Goal: Task Accomplishment & Management: Manage account settings

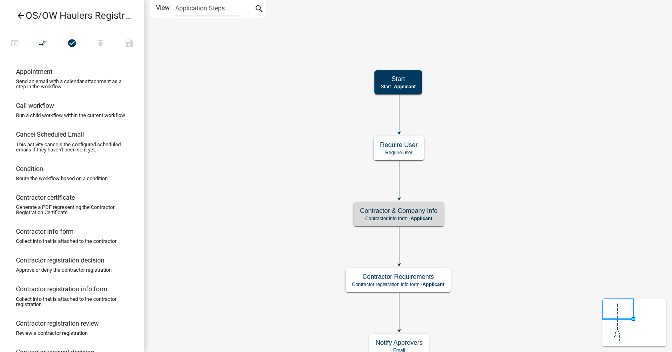
click at [24, 14] on icon "arrow_back" at bounding box center [21, 16] width 10 height 11
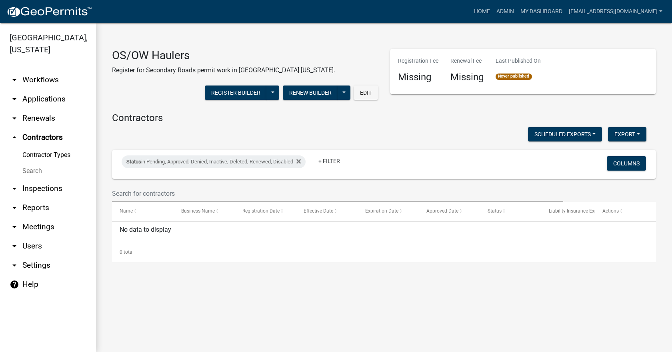
click at [40, 70] on link "arrow_drop_down Workflows" at bounding box center [48, 79] width 96 height 19
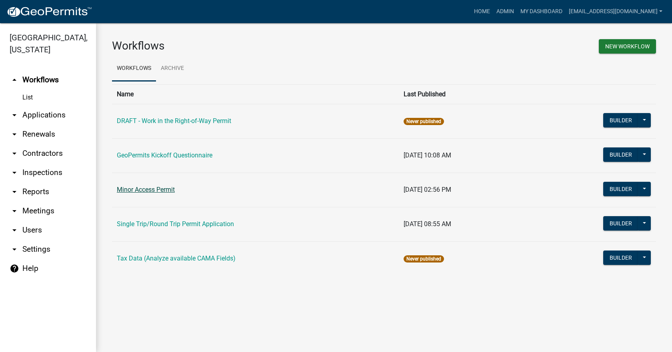
click at [156, 192] on link "Minor Access Permit" at bounding box center [146, 190] width 58 height 8
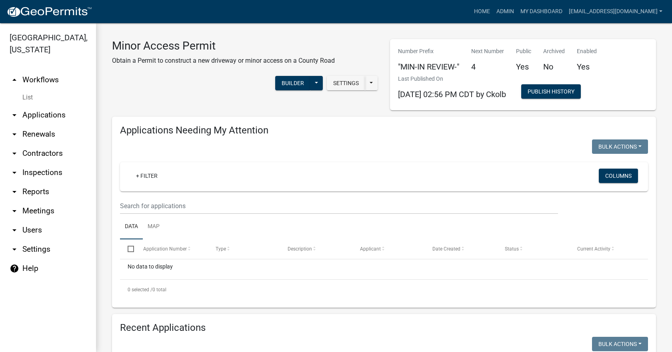
click at [24, 222] on link "arrow_drop_down Users" at bounding box center [48, 230] width 96 height 19
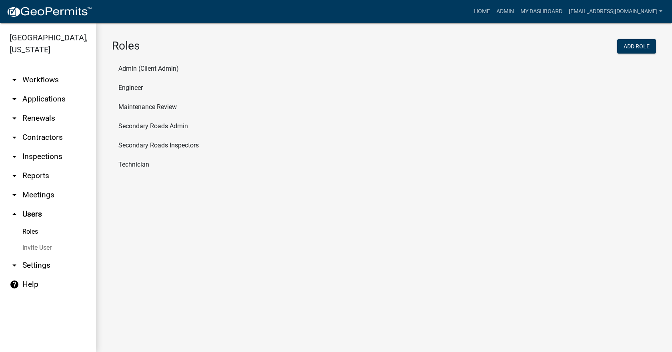
click at [36, 224] on link "Roles" at bounding box center [48, 232] width 96 height 16
click at [136, 90] on li "Engineer" at bounding box center [384, 87] width 544 height 19
select select "2: yellow"
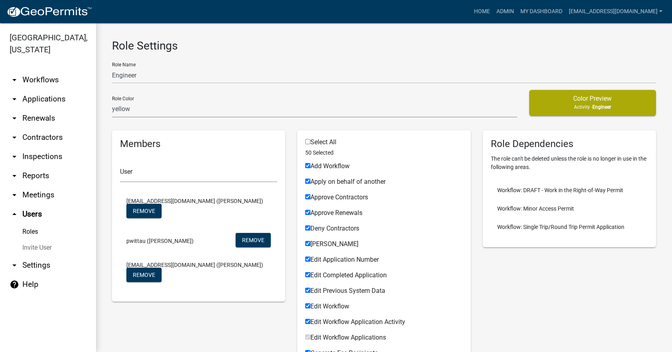
click at [49, 70] on link "arrow_drop_down Workflows" at bounding box center [48, 79] width 96 height 19
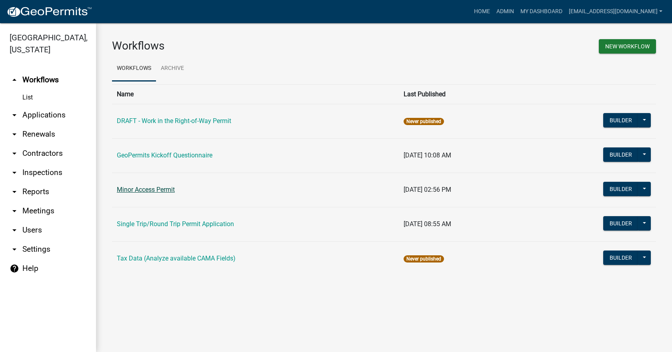
click at [148, 194] on link "Minor Access Permit" at bounding box center [146, 190] width 58 height 8
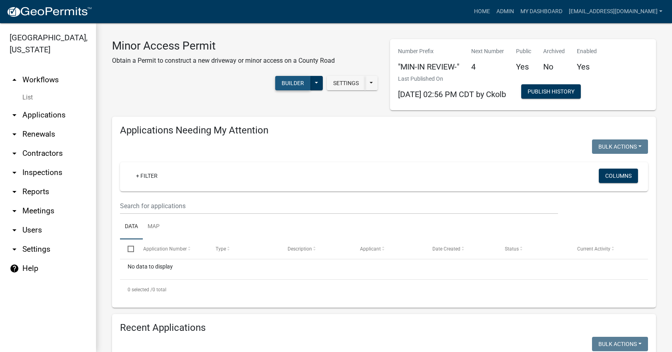
click at [294, 83] on button "Builder" at bounding box center [292, 83] width 35 height 14
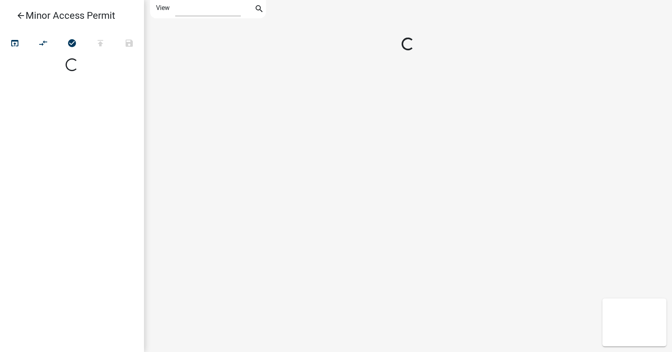
select select "1"
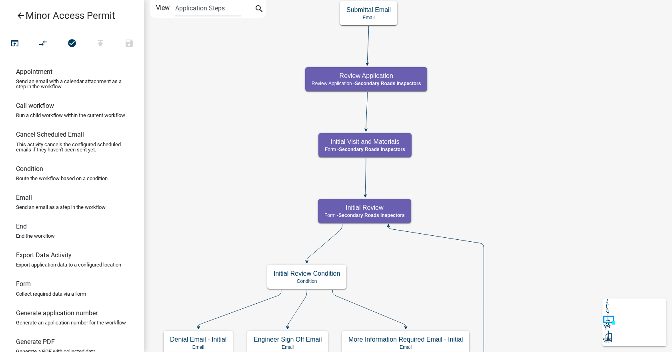
click at [19, 14] on icon "arrow_back" at bounding box center [21, 16] width 10 height 11
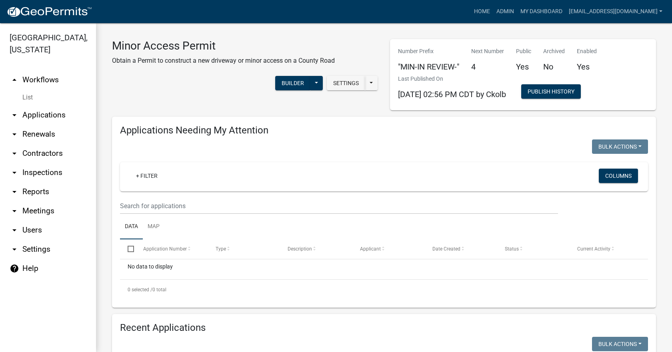
click at [32, 106] on link "arrow_drop_down Applications" at bounding box center [48, 115] width 96 height 19
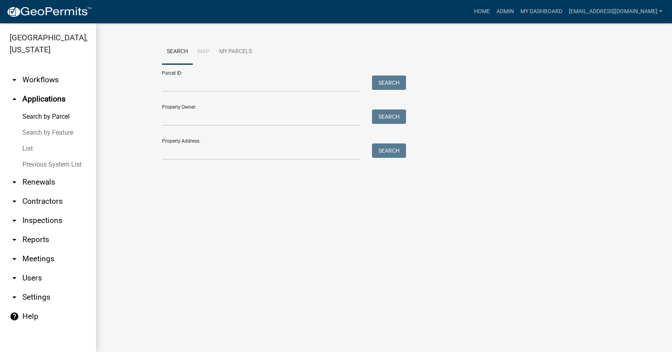
click at [30, 141] on link "List" at bounding box center [48, 149] width 96 height 16
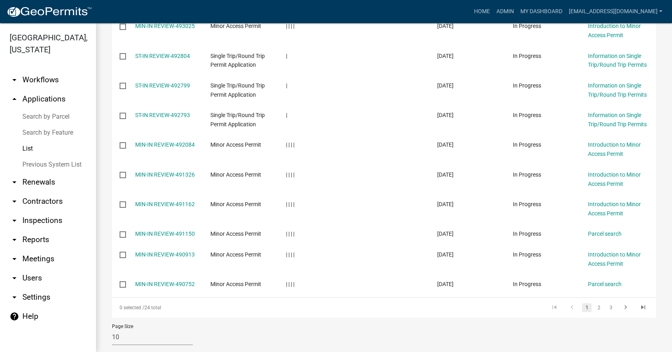
scroll to position [176, 0]
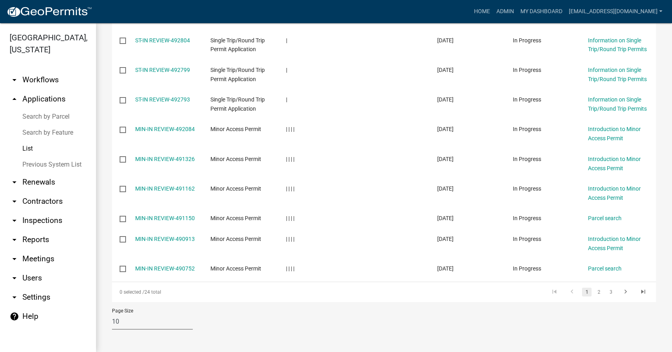
click at [157, 328] on select "10 25 50 100" at bounding box center [152, 322] width 81 height 16
select select "3: 100"
click at [112, 330] on select "10 25 50 100" at bounding box center [152, 322] width 81 height 16
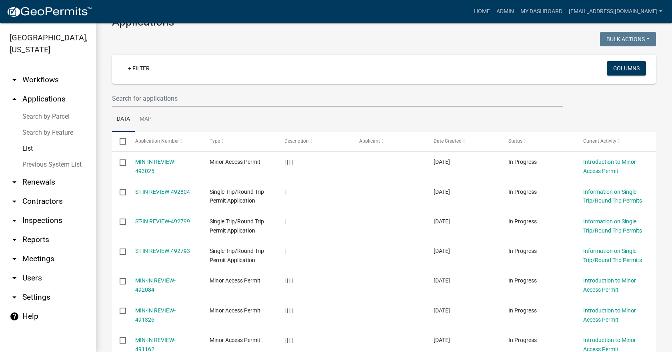
scroll to position [0, 0]
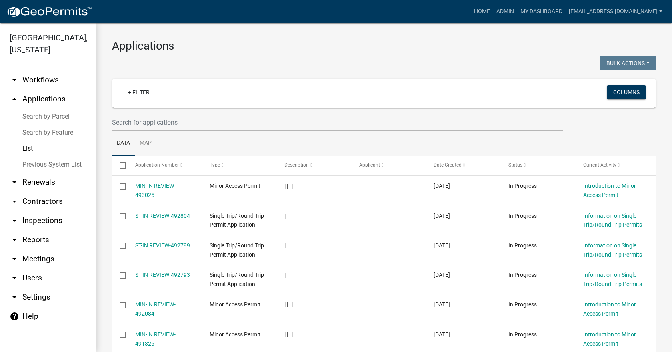
click at [529, 163] on div "Status" at bounding box center [537, 166] width 59 height 8
click at [524, 166] on span at bounding box center [524, 166] width 5 height 6
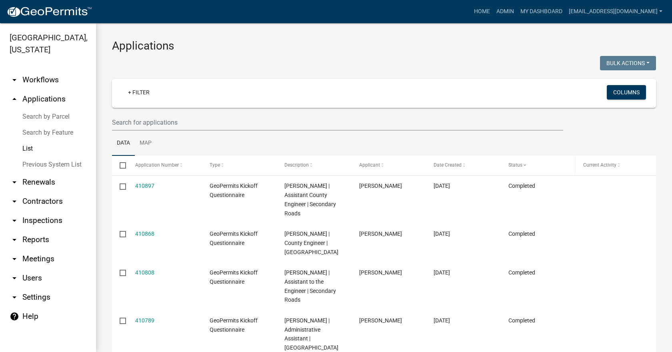
click at [523, 161] on datatable-header-cell "Status" at bounding box center [538, 165] width 75 height 19
click at [525, 166] on span at bounding box center [524, 166] width 5 height 6
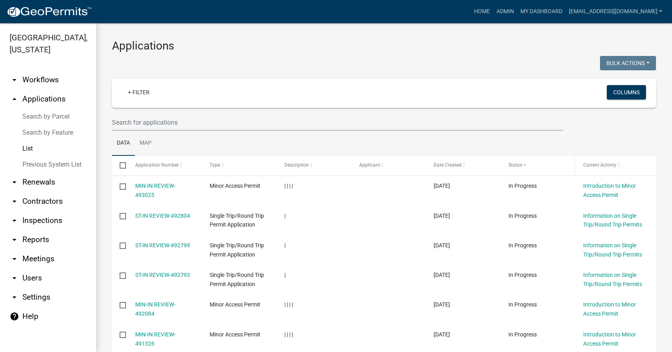
click at [525, 166] on span at bounding box center [524, 166] width 5 height 6
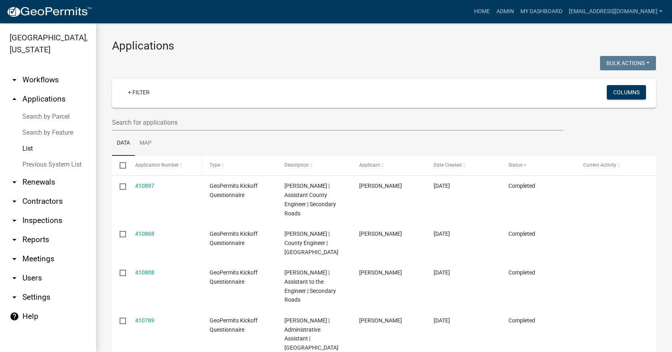
click at [168, 165] on span "Application Number" at bounding box center [157, 165] width 44 height 6
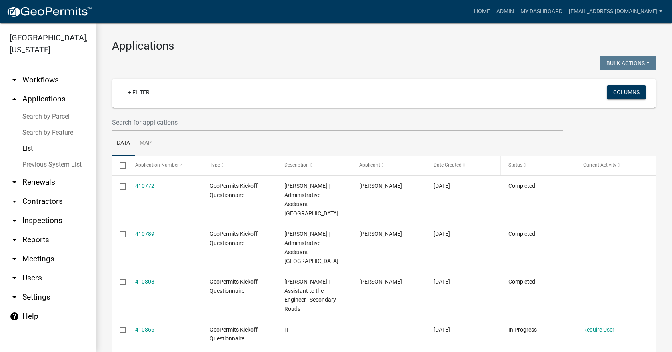
click at [444, 165] on span "Date Created" at bounding box center [448, 165] width 28 height 6
click at [444, 164] on span "Date Created" at bounding box center [448, 165] width 28 height 6
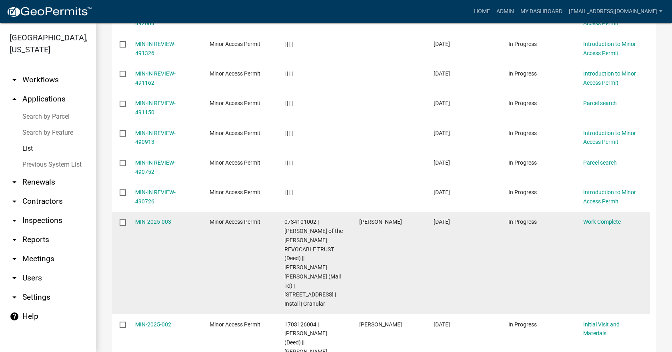
scroll to position [320, 0]
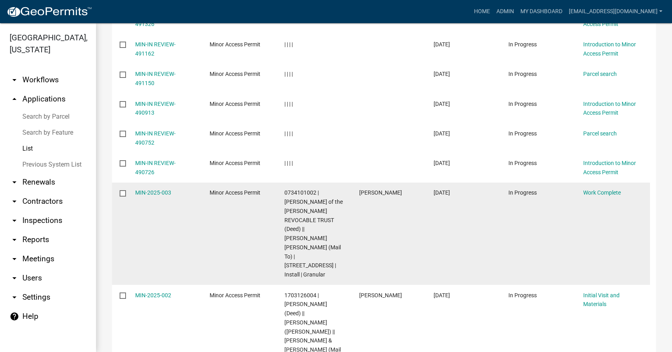
click at [211, 251] on datatable-body-cell "Minor Access Permit" at bounding box center [239, 234] width 75 height 102
click at [161, 196] on link "MIN-2025-003" at bounding box center [153, 193] width 36 height 6
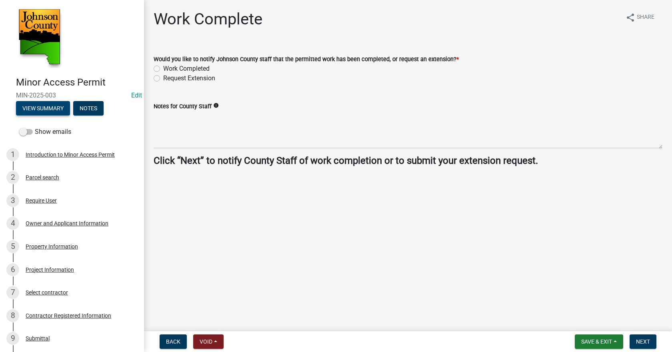
click at [54, 111] on button "View Summary" at bounding box center [43, 108] width 54 height 14
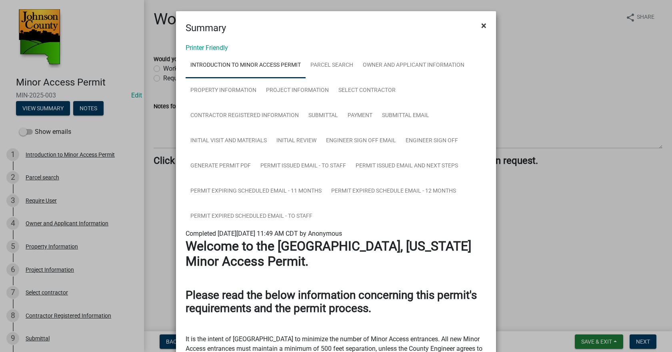
click at [482, 28] on span "×" at bounding box center [483, 25] width 5 height 11
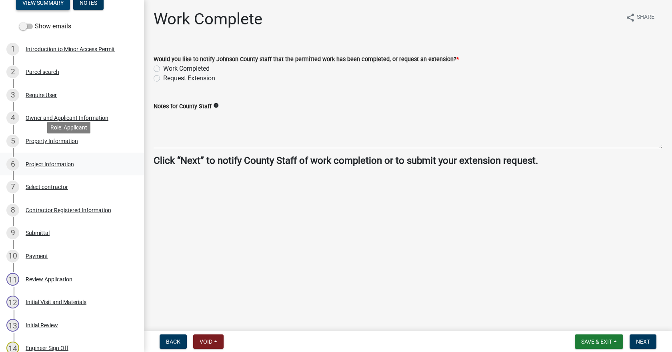
scroll to position [120, 0]
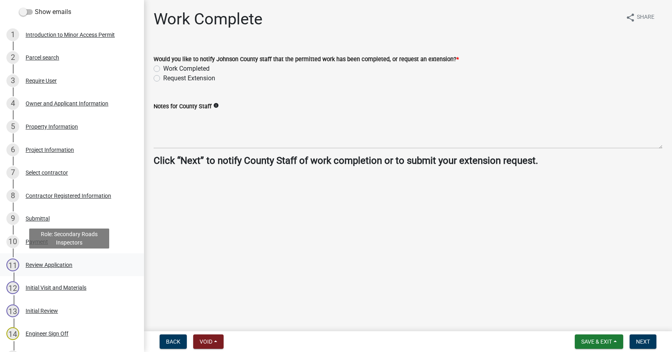
click at [64, 266] on div "Review Application" at bounding box center [49, 265] width 47 height 6
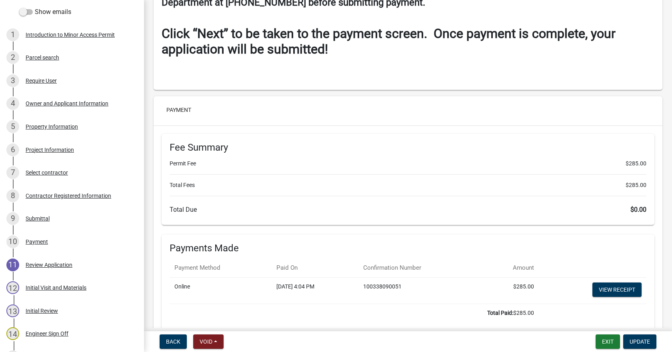
scroll to position [3500, 0]
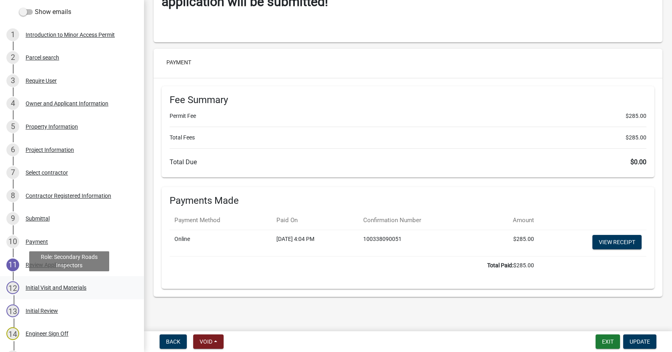
click at [66, 288] on div "Initial Visit and Materials" at bounding box center [56, 288] width 61 height 6
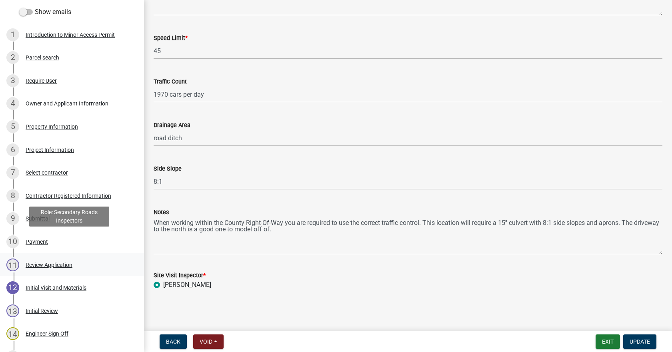
scroll to position [160, 0]
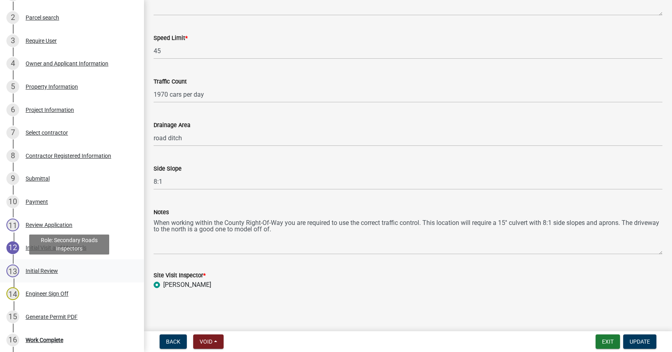
click at [42, 274] on div "13 Initial Review" at bounding box center [68, 271] width 125 height 13
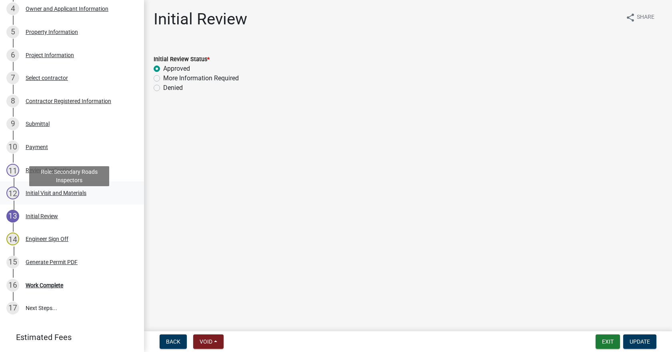
scroll to position [240, 0]
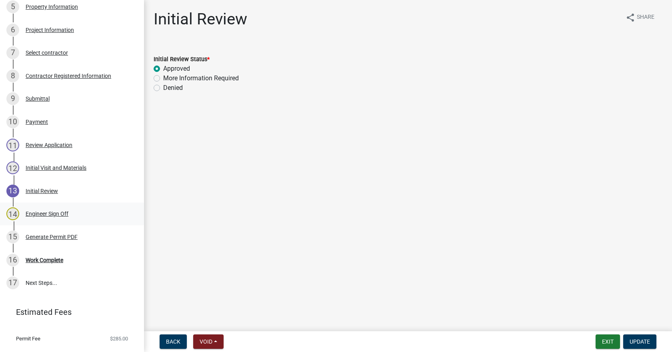
click at [32, 211] on div "Engineer Sign Off" at bounding box center [47, 214] width 43 height 6
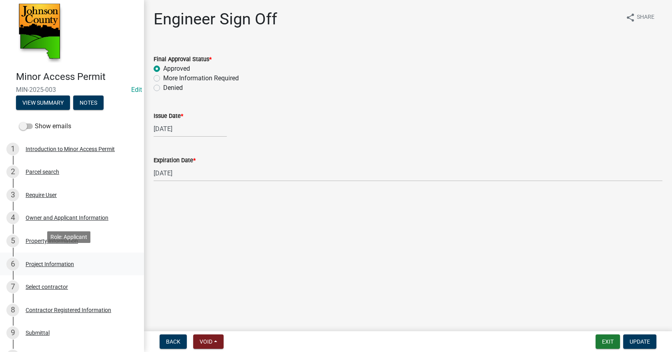
scroll to position [0, 0]
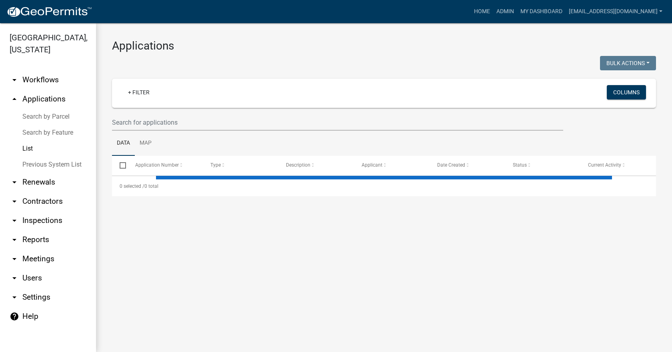
select select "3: 100"
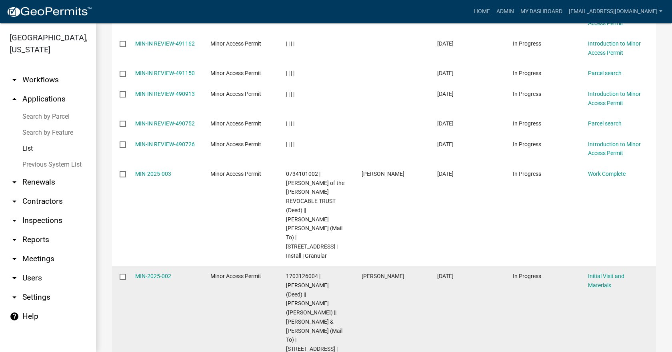
scroll to position [320, 0]
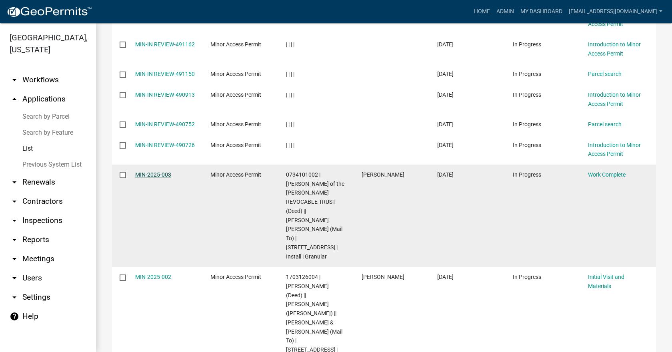
click at [153, 176] on link "MIN-2025-003" at bounding box center [153, 175] width 36 height 6
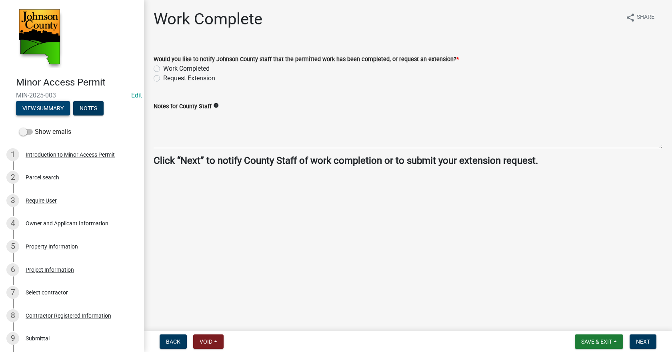
click at [53, 109] on button "View Summary" at bounding box center [43, 108] width 54 height 14
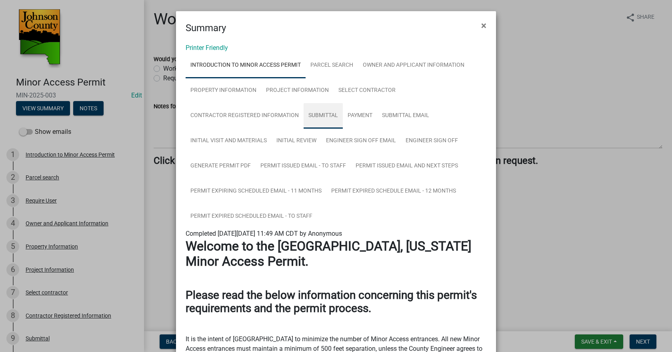
click at [314, 114] on link "Submittal" at bounding box center [323, 116] width 39 height 26
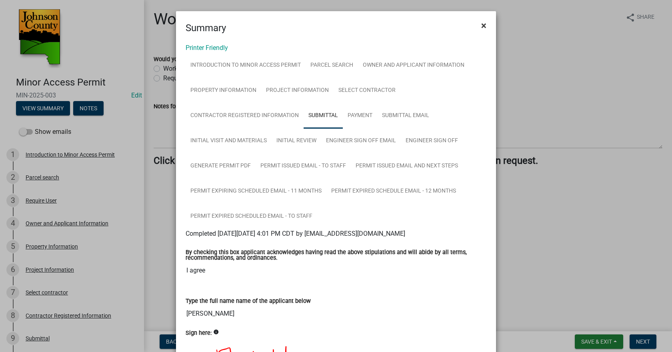
click at [476, 28] on button "×" at bounding box center [484, 25] width 18 height 22
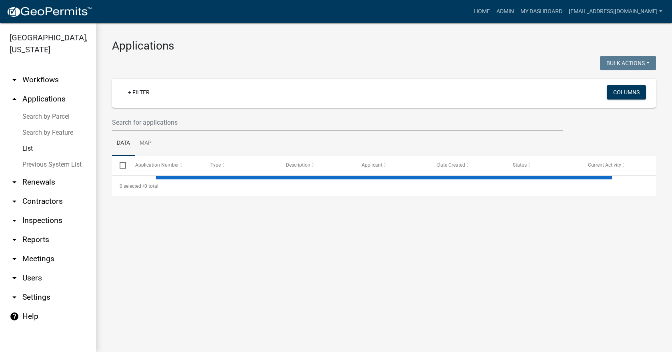
select select "3: 100"
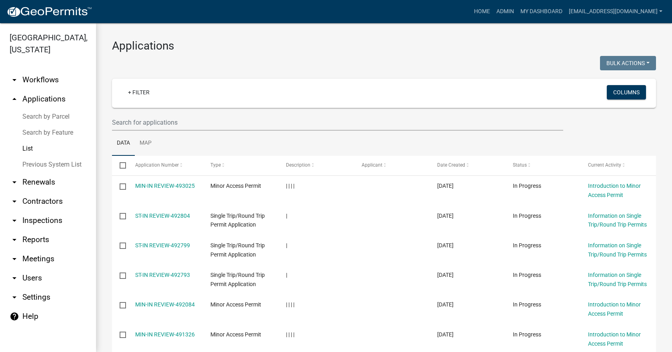
click at [51, 71] on link "arrow_drop_down Workflows" at bounding box center [48, 79] width 96 height 19
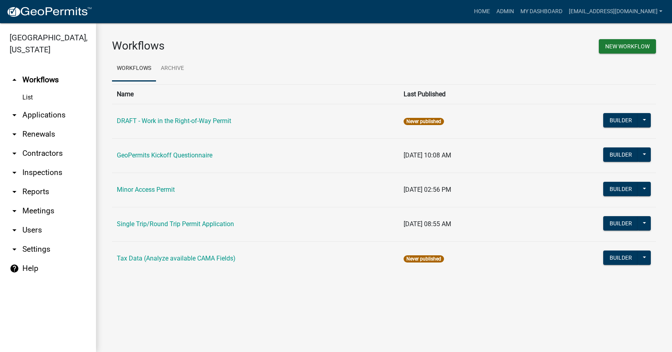
click at [39, 106] on link "arrow_drop_down Applications" at bounding box center [48, 115] width 96 height 19
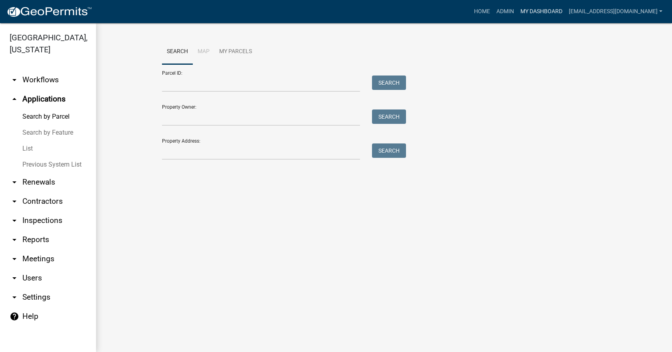
click at [529, 9] on link "My Dashboard" at bounding box center [541, 11] width 48 height 15
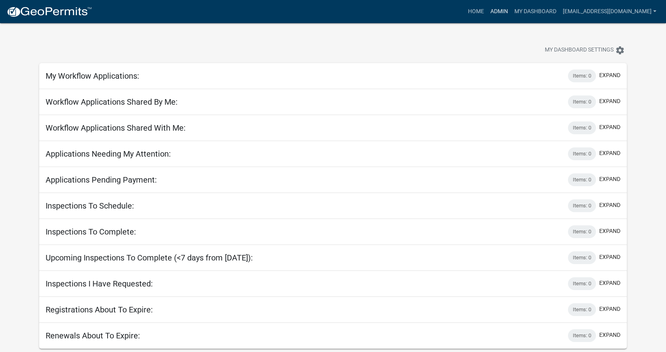
click at [494, 10] on link "Admin" at bounding box center [499, 11] width 24 height 15
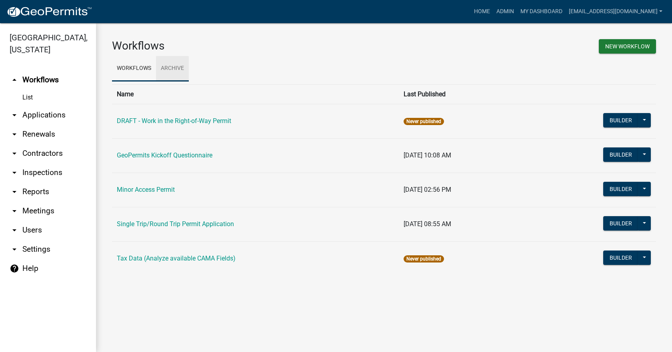
click at [181, 68] on link "Archive" at bounding box center [172, 69] width 33 height 26
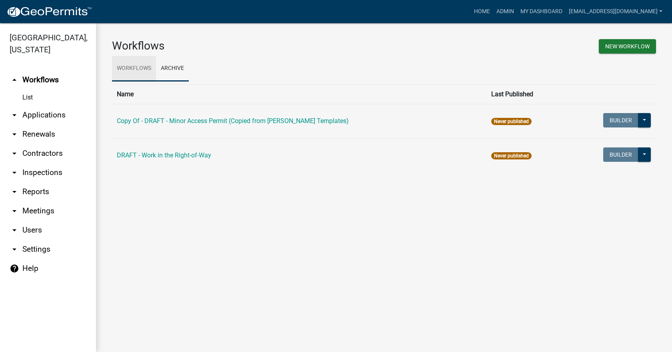
click at [136, 71] on link "Workflows" at bounding box center [134, 69] width 44 height 26
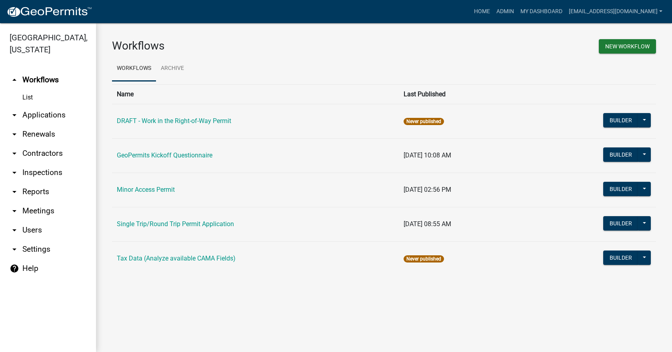
click at [42, 240] on link "arrow_drop_down Settings" at bounding box center [48, 249] width 96 height 19
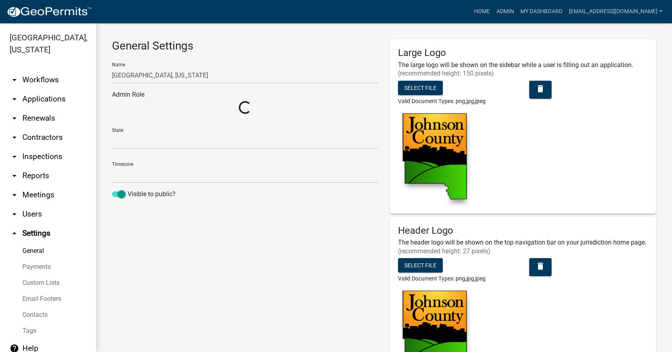
select select "IA"
select select "Central Standard Time"
select select "50b25367-5678-4d8f-b2f4-de291ffb4430"
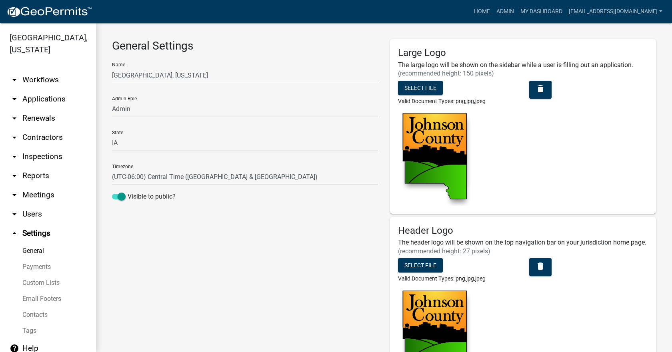
click at [28, 205] on link "arrow_drop_down Users" at bounding box center [48, 214] width 96 height 19
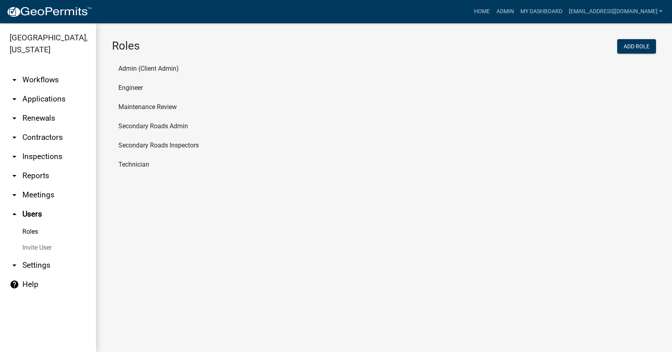
click at [166, 68] on li "Admin (Client Admin)" at bounding box center [384, 68] width 544 height 19
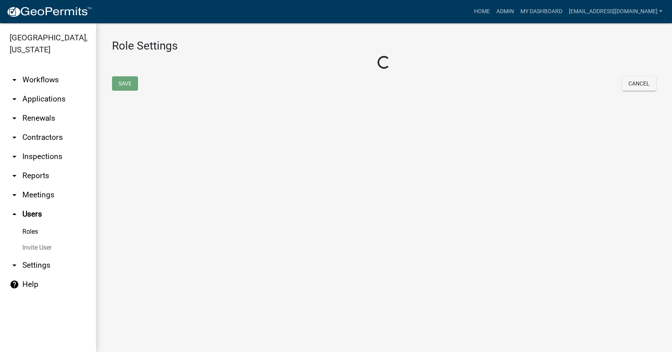
select select "4: red"
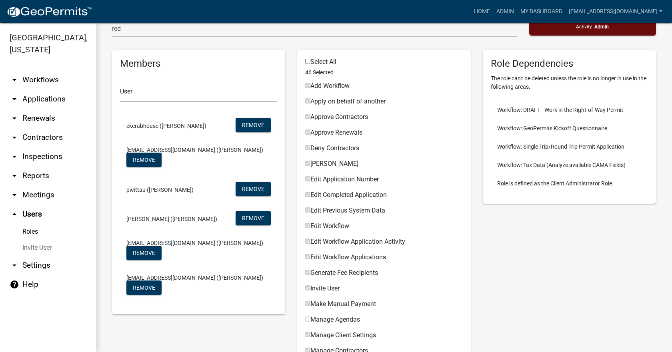
scroll to position [80, 0]
click at [36, 186] on link "arrow_drop_down Meetings" at bounding box center [48, 195] width 96 height 19
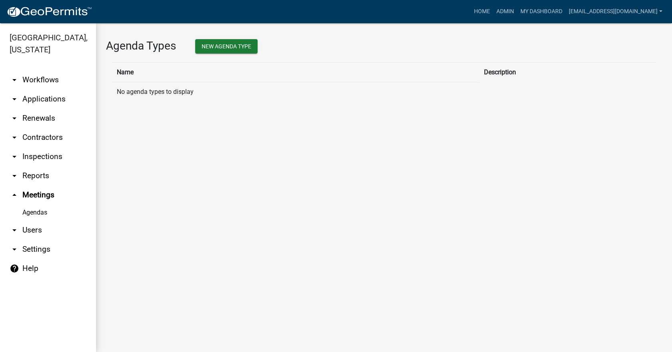
click at [42, 205] on link "Agendas" at bounding box center [48, 213] width 96 height 16
click at [37, 166] on link "arrow_drop_down Reports" at bounding box center [48, 175] width 96 height 19
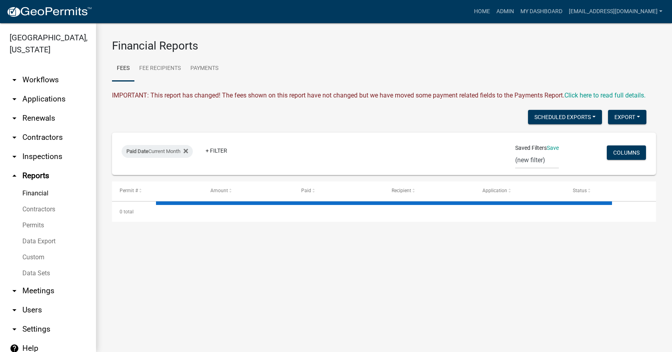
click at [54, 147] on link "arrow_drop_down Inspections" at bounding box center [48, 156] width 96 height 19
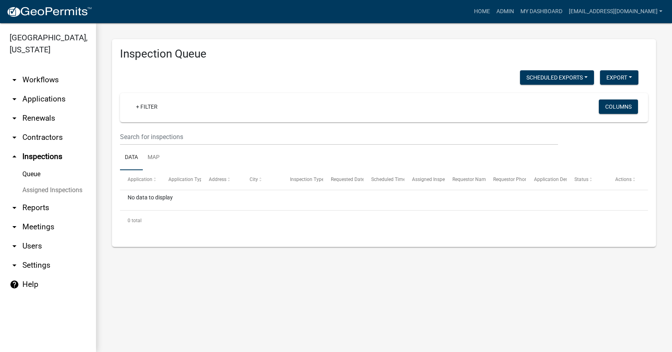
click at [41, 128] on link "arrow_drop_down Contractors" at bounding box center [48, 137] width 96 height 19
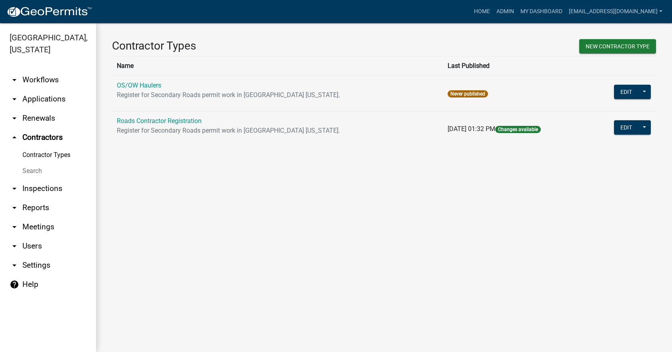
click at [47, 109] on link "arrow_drop_down Renewals" at bounding box center [48, 118] width 96 height 19
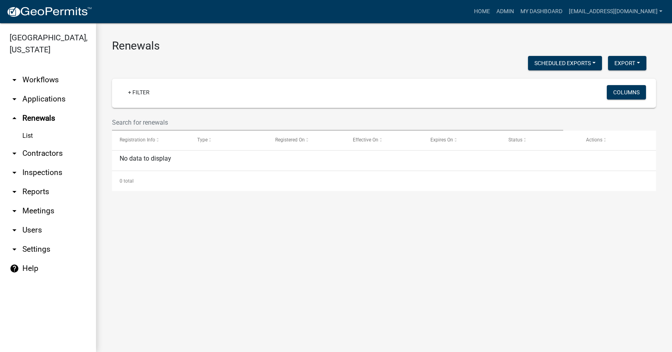
click at [43, 90] on link "arrow_drop_down Applications" at bounding box center [48, 99] width 96 height 19
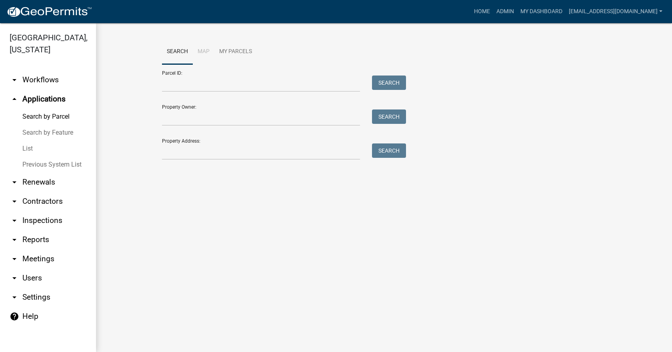
click at [43, 125] on link "Search by Feature" at bounding box center [48, 133] width 96 height 16
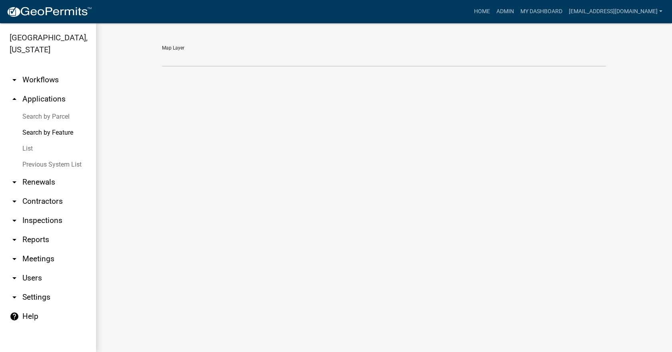
click at [30, 141] on link "List" at bounding box center [48, 149] width 96 height 16
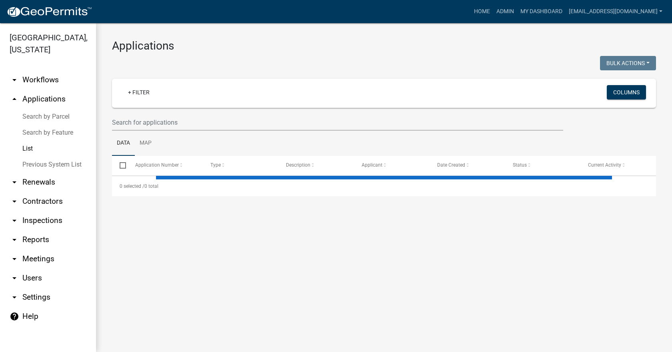
select select "3: 100"
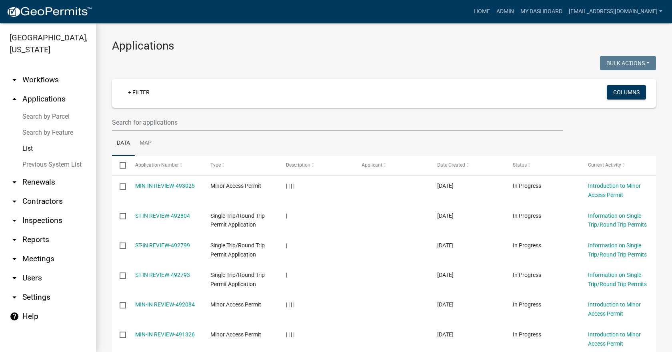
click at [47, 157] on link "Previous System List" at bounding box center [48, 165] width 96 height 16
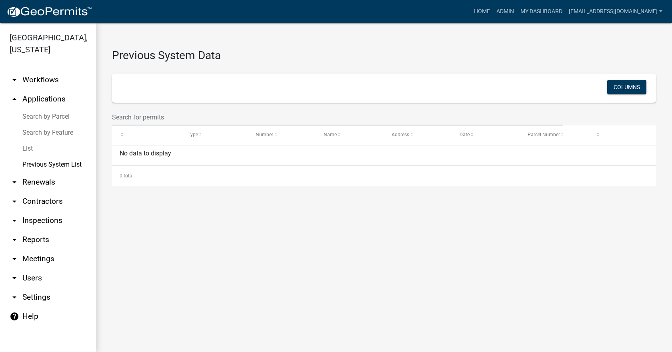
click at [48, 90] on link "arrow_drop_up Applications" at bounding box center [48, 99] width 96 height 19
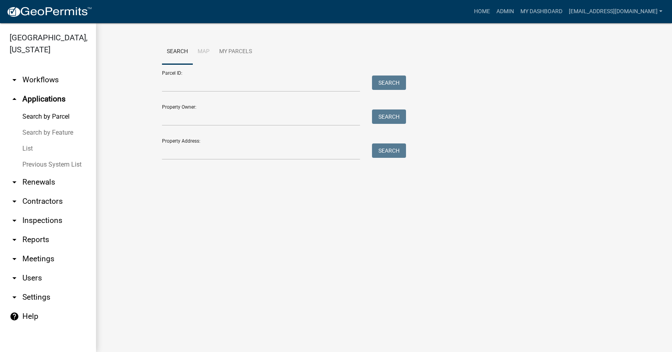
click at [54, 70] on link "arrow_drop_down Workflows" at bounding box center [48, 79] width 96 height 19
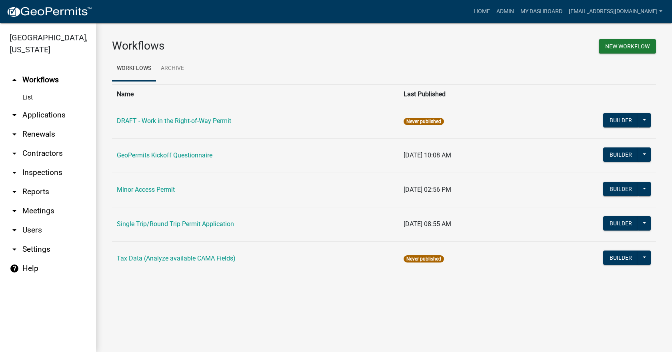
click at [34, 107] on link "arrow_drop_down Applications" at bounding box center [48, 115] width 96 height 19
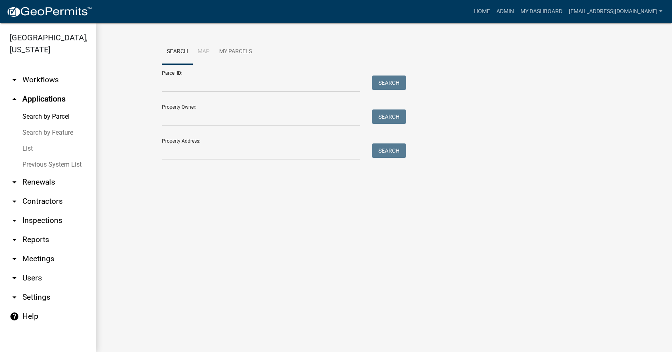
click at [25, 141] on link "List" at bounding box center [48, 149] width 96 height 16
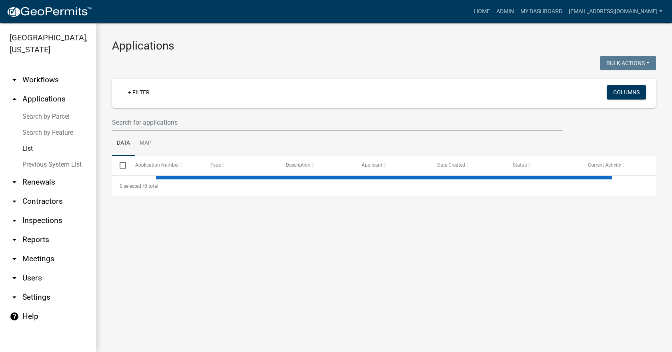
select select "3: 100"
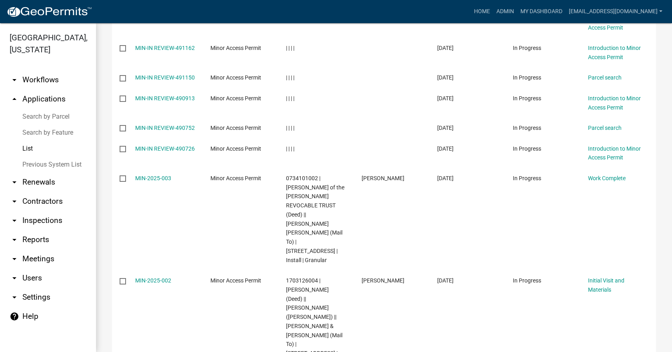
scroll to position [320, 0]
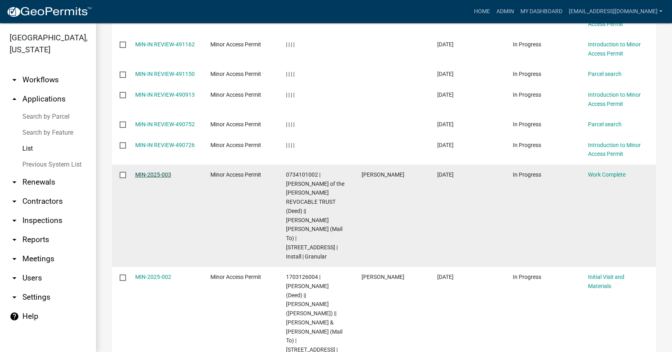
click at [156, 175] on link "MIN-2025-003" at bounding box center [153, 175] width 36 height 6
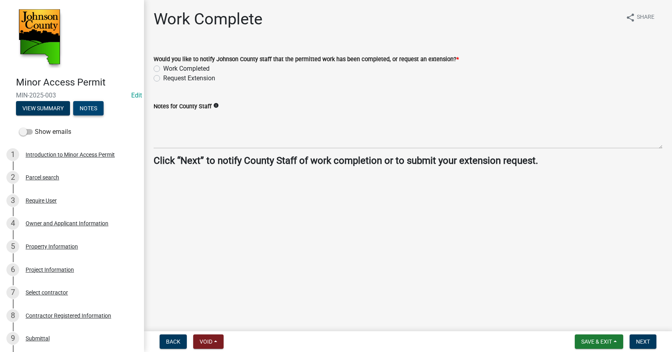
click at [96, 108] on button "Notes" at bounding box center [88, 108] width 30 height 14
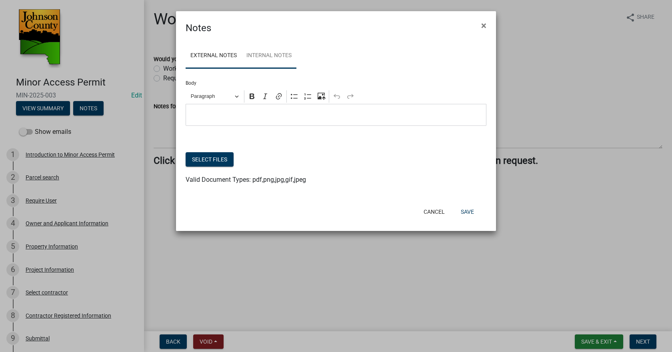
click at [287, 62] on link "Internal Notes" at bounding box center [269, 56] width 55 height 26
click at [222, 57] on link "External Notes" at bounding box center [214, 56] width 56 height 26
click at [484, 25] on span "×" at bounding box center [483, 25] width 5 height 11
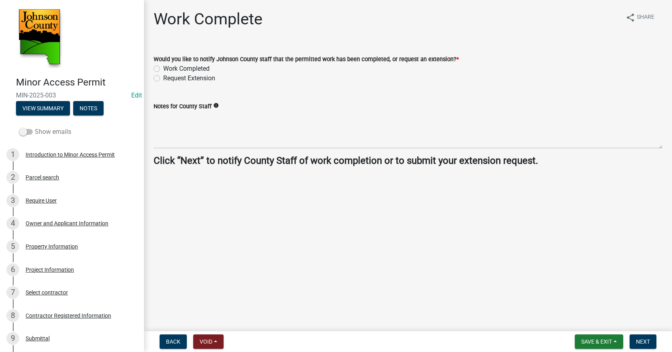
click at [29, 133] on span at bounding box center [26, 132] width 14 height 6
click at [35, 127] on input "Show emails" at bounding box center [35, 127] width 0 height 0
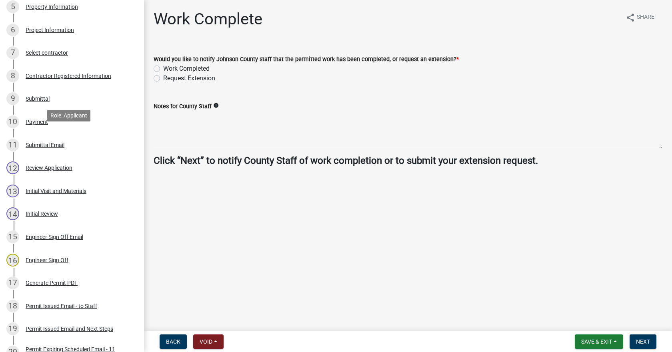
scroll to position [80, 0]
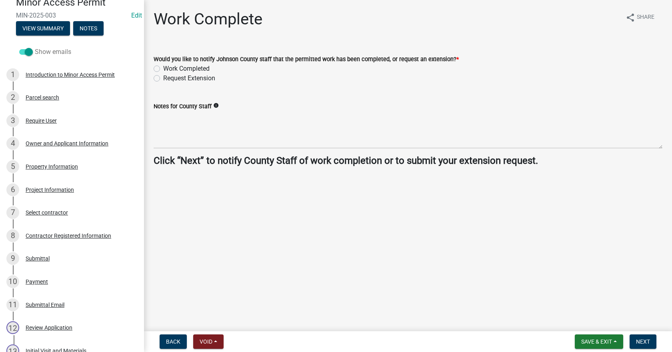
click at [30, 53] on span at bounding box center [26, 52] width 14 height 6
click at [35, 47] on input "Show emails" at bounding box center [35, 47] width 0 height 0
click at [28, 51] on span at bounding box center [26, 52] width 14 height 6
click at [35, 47] on input "Show emails" at bounding box center [35, 47] width 0 height 0
click at [28, 51] on span at bounding box center [26, 52] width 14 height 6
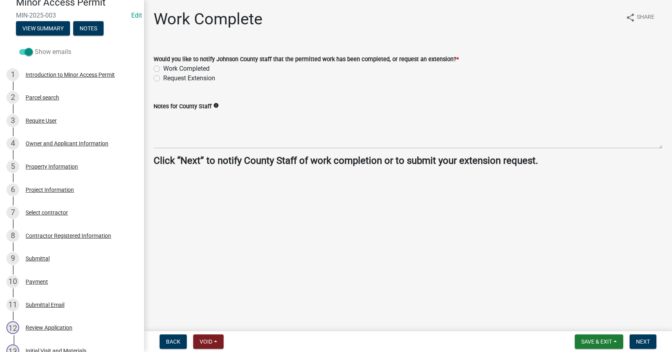
click at [35, 47] on input "Show emails" at bounding box center [35, 47] width 0 height 0
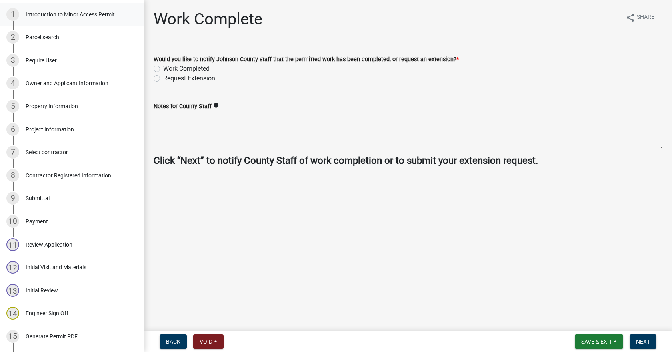
scroll to position [40, 0]
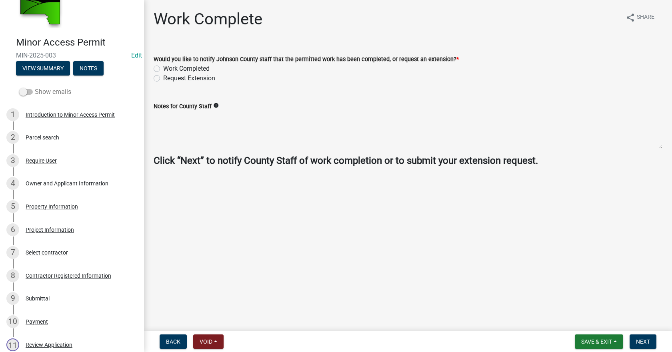
click at [26, 92] on span at bounding box center [26, 92] width 14 height 6
click at [35, 87] on input "Show emails" at bounding box center [35, 87] width 0 height 0
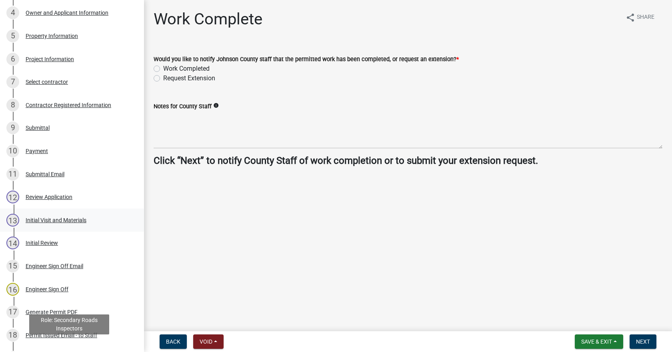
scroll to position [80, 0]
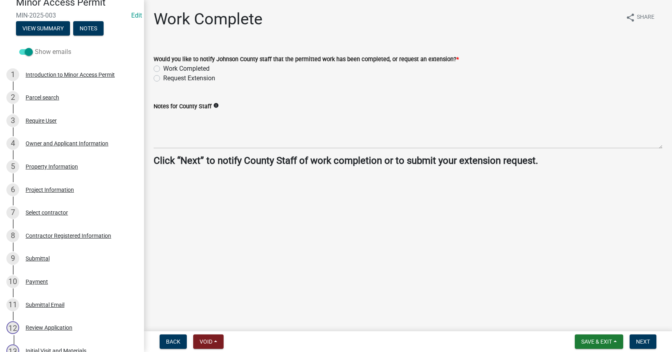
click at [30, 55] on span at bounding box center [26, 52] width 14 height 6
click at [35, 47] on input "Show emails" at bounding box center [35, 47] width 0 height 0
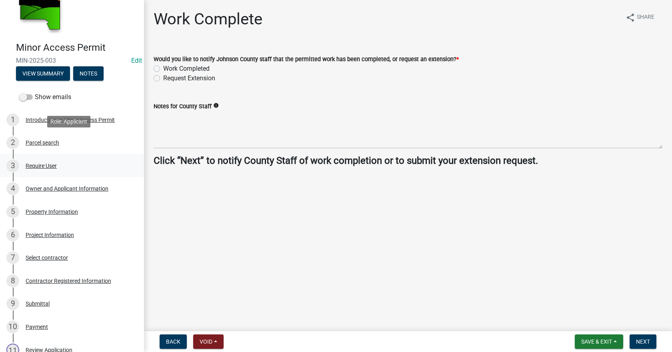
scroll to position [0, 0]
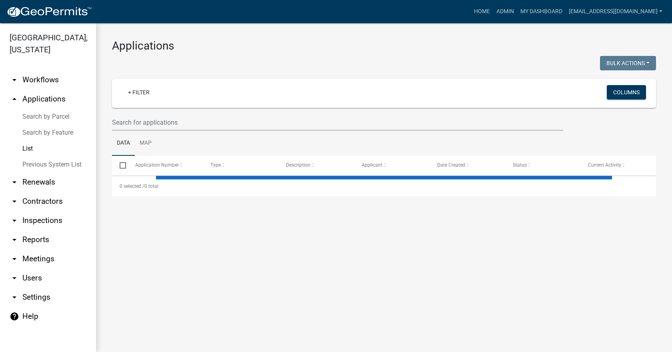
select select "3: 100"
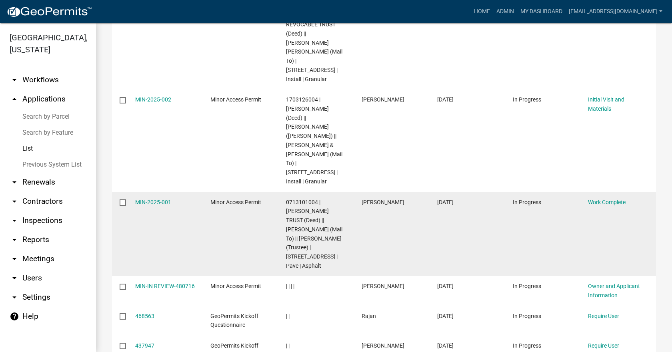
scroll to position [504, 0]
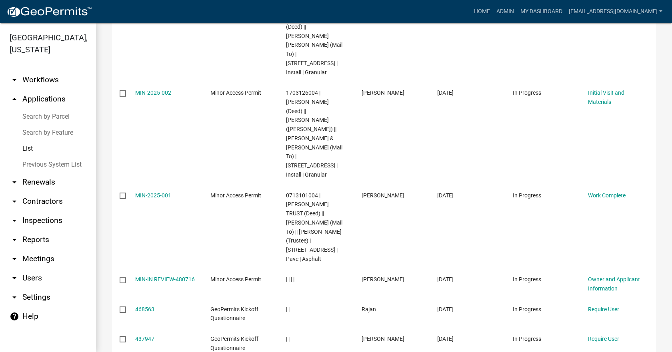
click at [54, 70] on link "arrow_drop_down Workflows" at bounding box center [48, 79] width 96 height 19
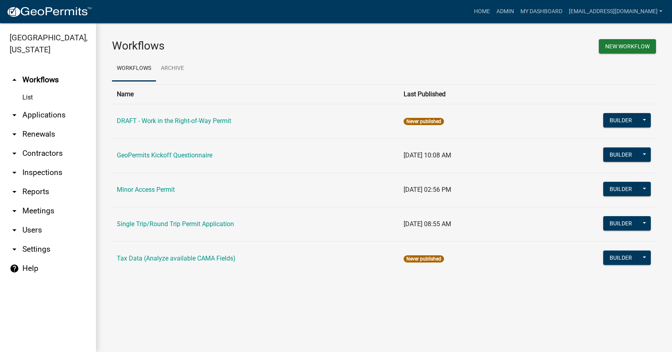
click at [158, 186] on td "Minor Access Permit" at bounding box center [255, 190] width 287 height 34
click at [157, 192] on link "Minor Access Permit" at bounding box center [146, 190] width 58 height 8
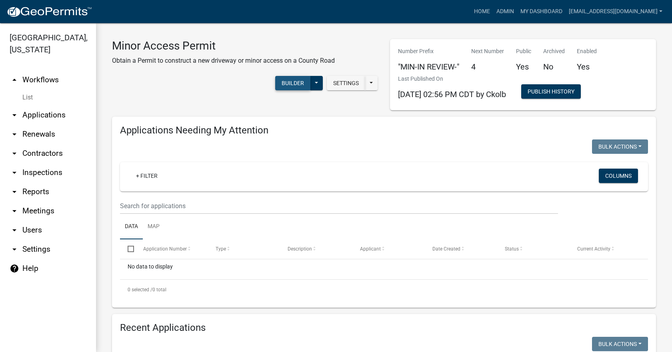
click at [289, 84] on button "Builder" at bounding box center [292, 83] width 35 height 14
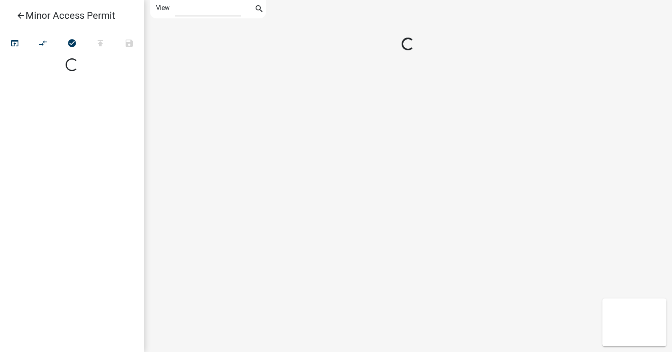
select select "1"
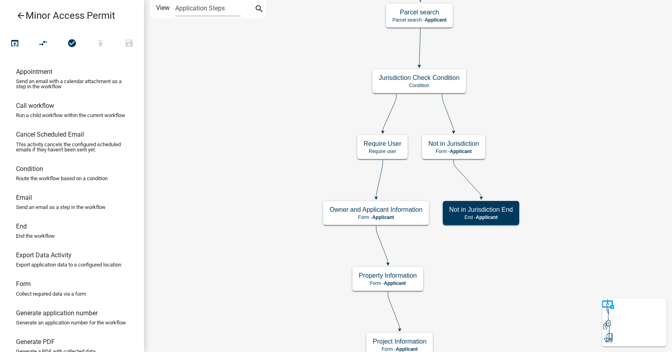
click at [20, 17] on icon "arrow_back" at bounding box center [21, 16] width 10 height 11
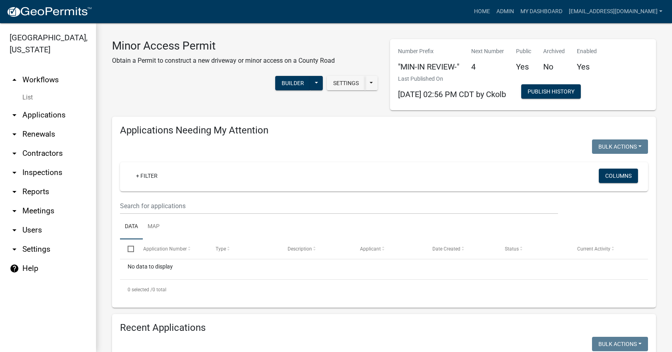
click at [34, 106] on link "arrow_drop_down Applications" at bounding box center [48, 115] width 96 height 19
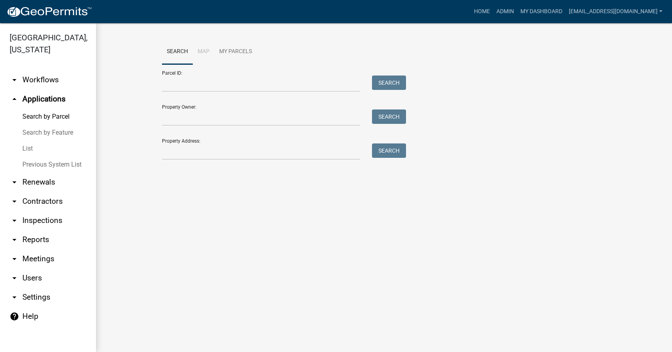
click at [28, 141] on link "List" at bounding box center [48, 149] width 96 height 16
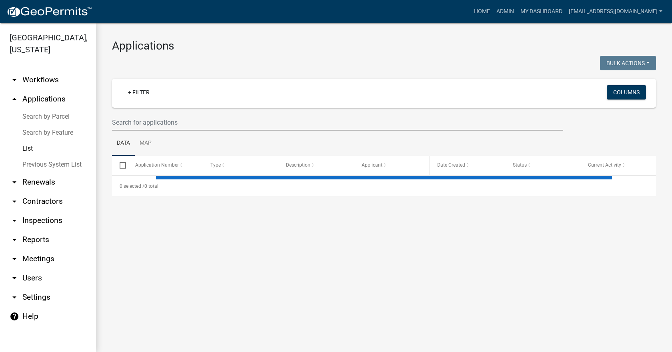
select select "3: 100"
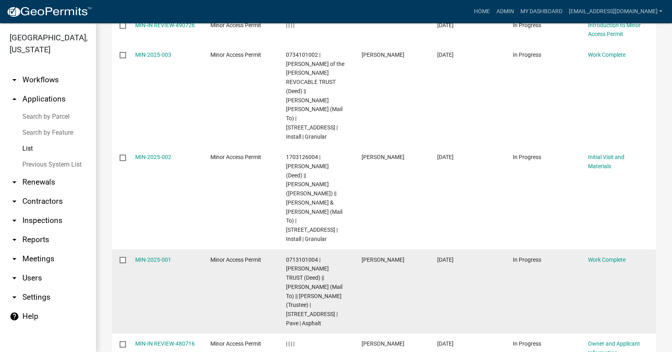
scroll to position [480, 0]
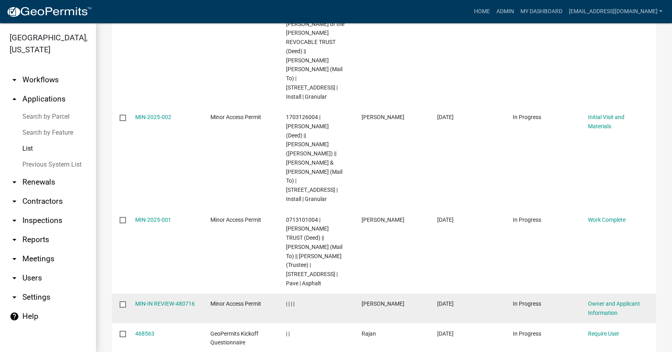
click at [122, 302] on input "checkbox" at bounding box center [122, 304] width 5 height 5
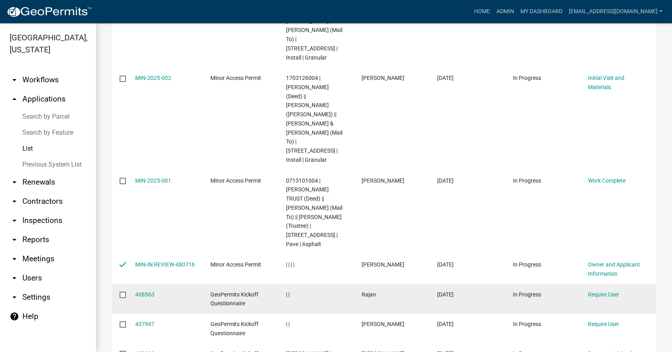
scroll to position [520, 0]
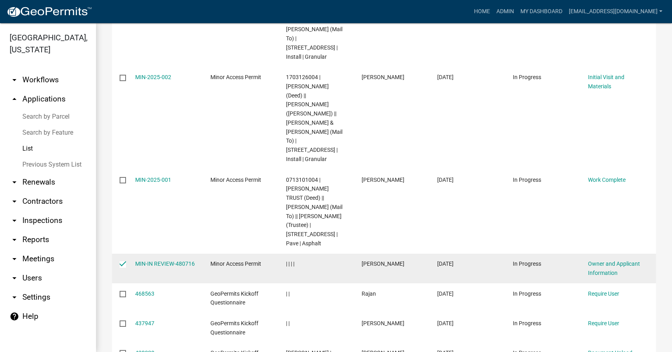
click at [124, 262] on input "checkbox" at bounding box center [122, 264] width 5 height 5
checkbox input "false"
click at [142, 261] on link "MIN-IN REVIEW-480716" at bounding box center [165, 264] width 60 height 6
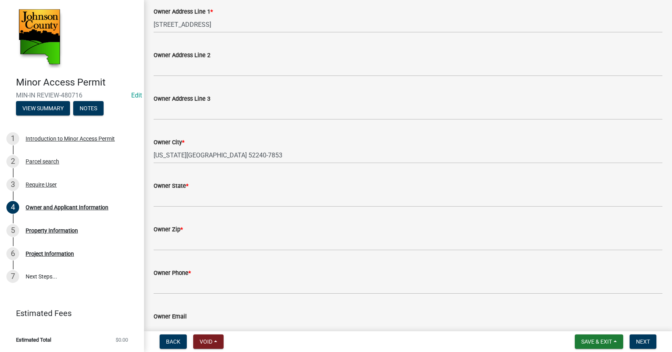
scroll to position [206, 0]
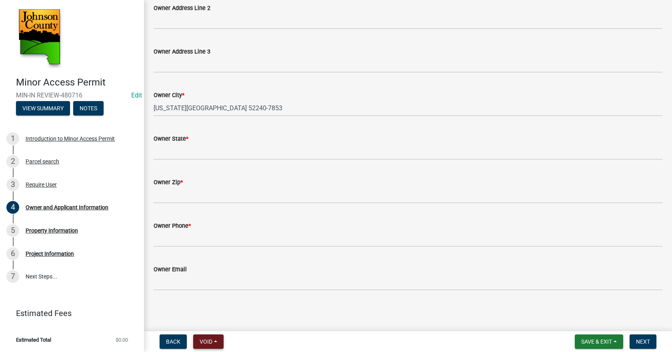
click at [205, 345] on span "Void" at bounding box center [206, 342] width 13 height 6
click at [213, 322] on button "Void" at bounding box center [225, 321] width 64 height 19
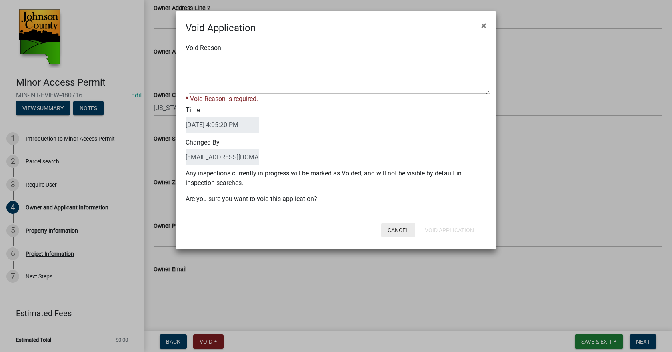
click at [395, 230] on button "Cancel" at bounding box center [398, 230] width 34 height 14
